Goal: Information Seeking & Learning: Learn about a topic

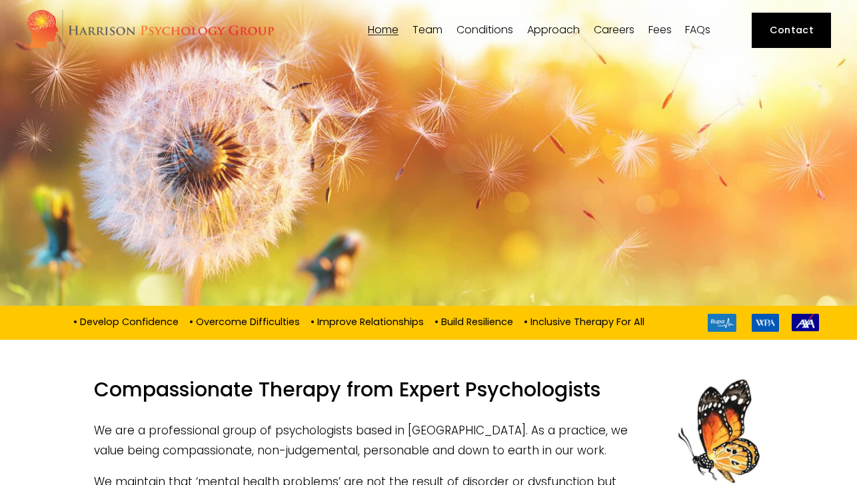
click at [0, 0] on span "[PERSON_NAME]" at bounding box center [0, 0] width 0 height 0
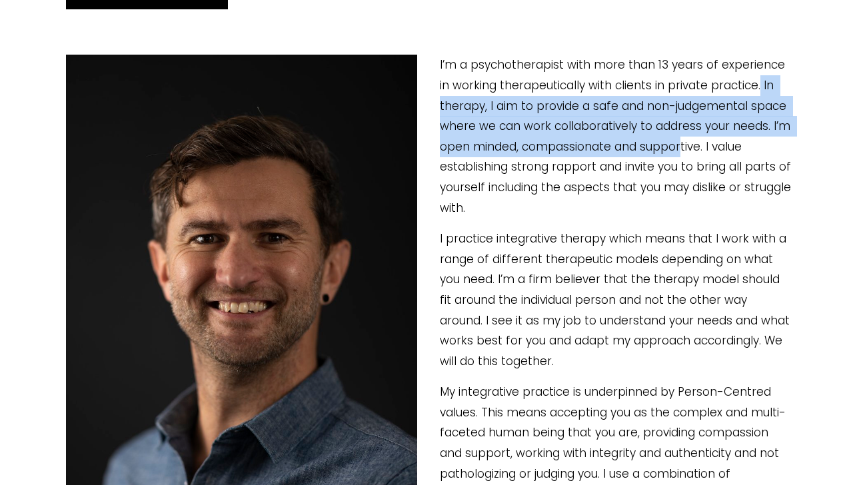
drag, startPoint x: 742, startPoint y: 83, endPoint x: 683, endPoint y: 139, distance: 82.0
click at [679, 145] on p "I’m a psychotherapist with more than 13 years of experience in working therapeu…" at bounding box center [428, 136] width 725 height 163
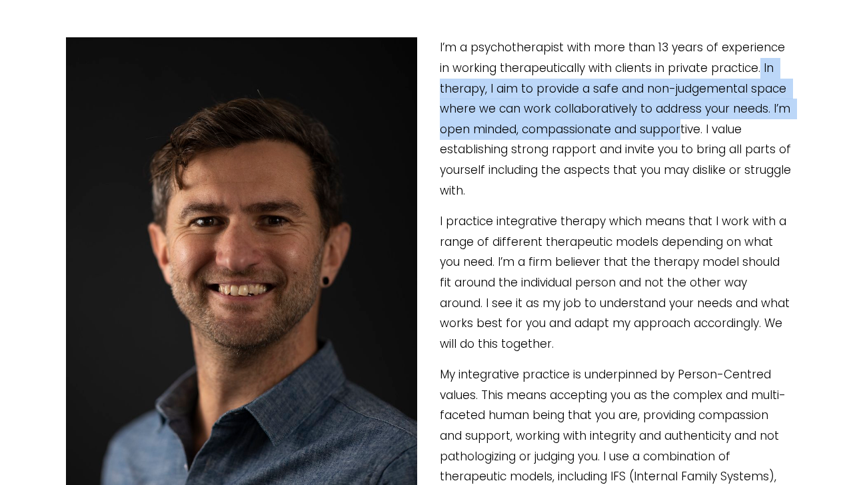
scroll to position [159, 0]
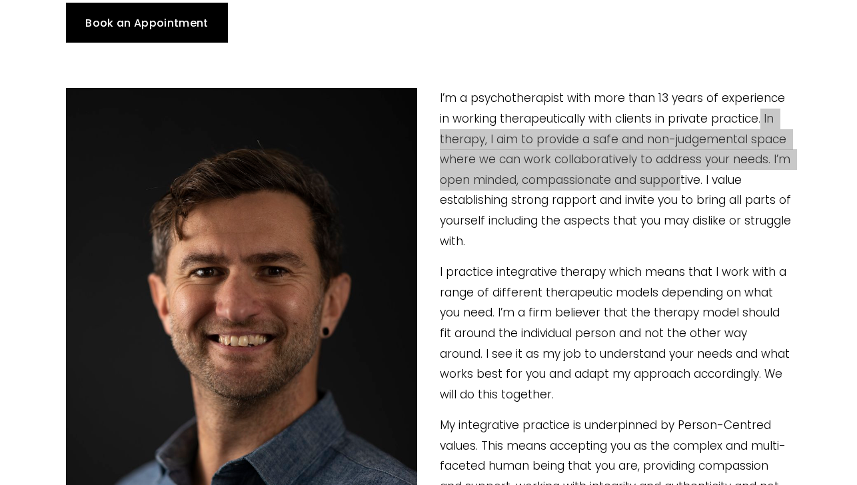
type input "20.37"
